Goal: Task Accomplishment & Management: Manage account settings

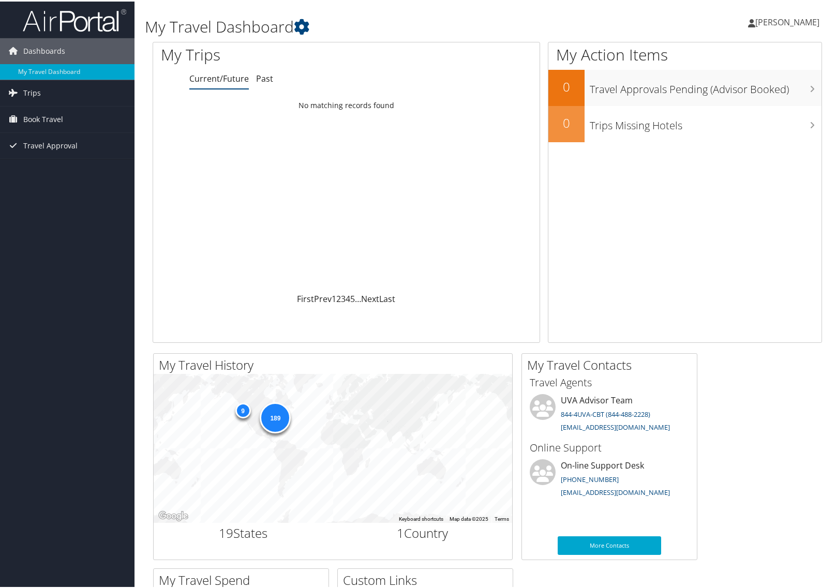
click at [146, 349] on div "My Trips Current/Future Past Loading... No matching records found First Prev 1 …" at bounding box center [487, 195] width 685 height 311
click at [769, 19] on span "[PERSON_NAME]" at bounding box center [787, 20] width 64 height 11
click at [721, 54] on link "My Settings" at bounding box center [760, 57] width 115 height 18
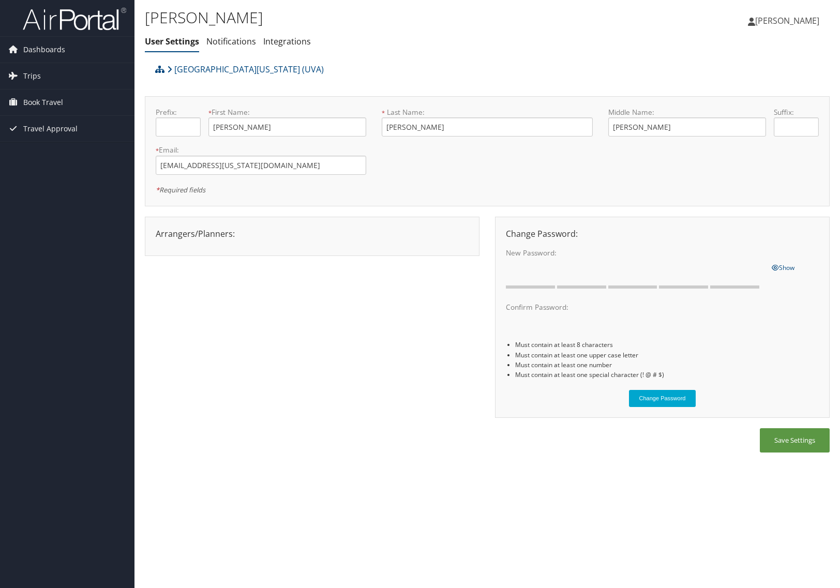
click at [769, 22] on span "[PERSON_NAME]" at bounding box center [787, 20] width 64 height 11
click at [736, 98] on link "View Travel Profile" at bounding box center [761, 92] width 115 height 18
